Goal: Information Seeking & Learning: Learn about a topic

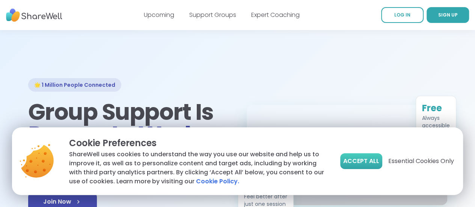
click at [356, 162] on span "Accept All" at bounding box center [361, 161] width 36 height 9
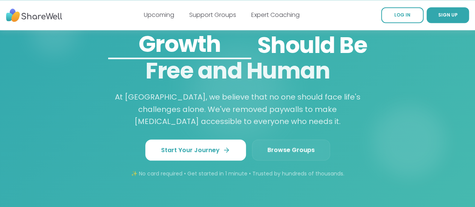
scroll to position [721, 0]
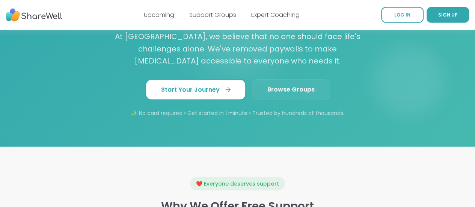
click at [192, 85] on span "Start Your Journey" at bounding box center [195, 89] width 69 height 9
click at [279, 85] on span "Browse Groups" at bounding box center [290, 89] width 47 height 9
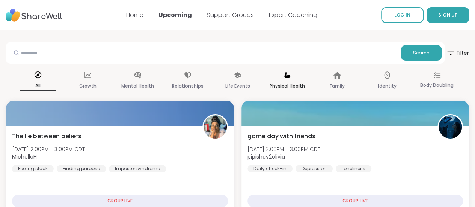
click at [284, 76] on icon at bounding box center [287, 75] width 6 height 6
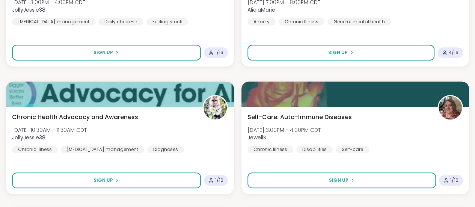
scroll to position [1876, 0]
